Goal: Transaction & Acquisition: Purchase product/service

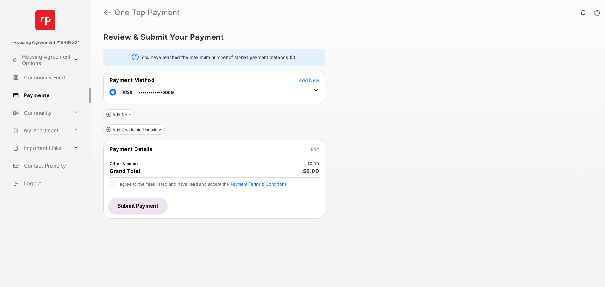
click at [316, 92] on icon at bounding box center [316, 91] width 6 height 6
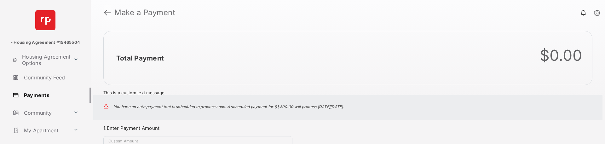
click at [108, 9] on link at bounding box center [107, 12] width 7 height 15
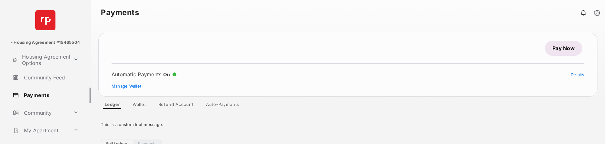
click at [566, 48] on link "Pay Now" at bounding box center [564, 48] width 38 height 15
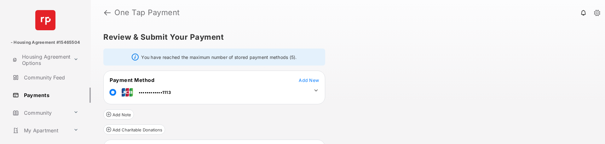
click at [316, 90] on icon at bounding box center [316, 91] width 6 height 6
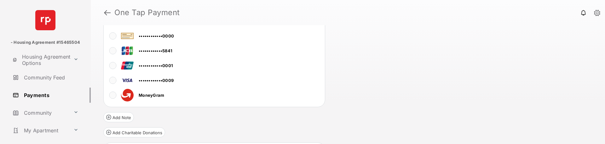
scroll to position [105, 0]
